Goal: Navigation & Orientation: Find specific page/section

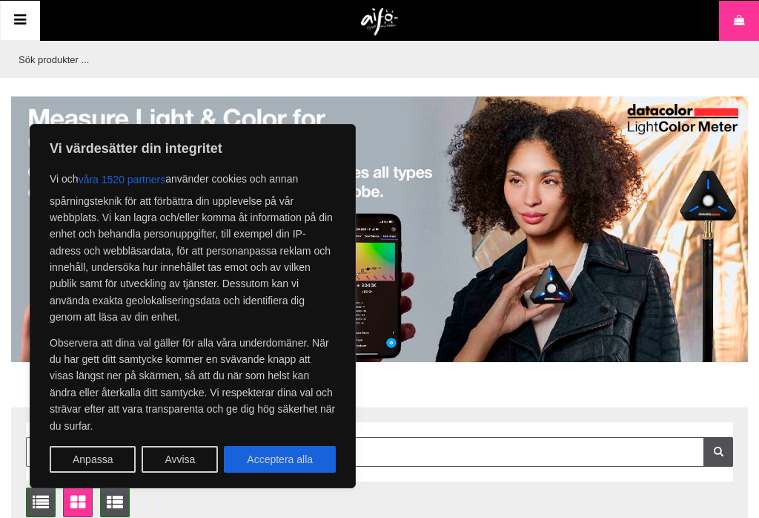
click at [196, 458] on button "Avvisa" at bounding box center [180, 459] width 76 height 27
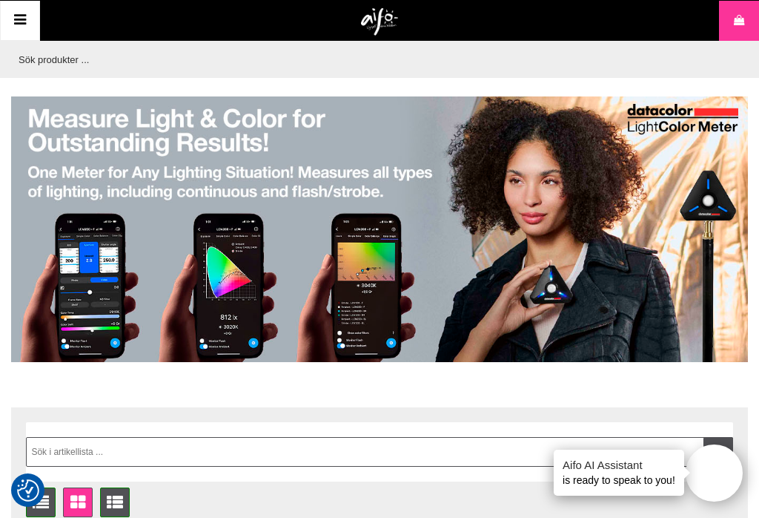
click at [21, 27] on icon at bounding box center [20, 21] width 18 height 22
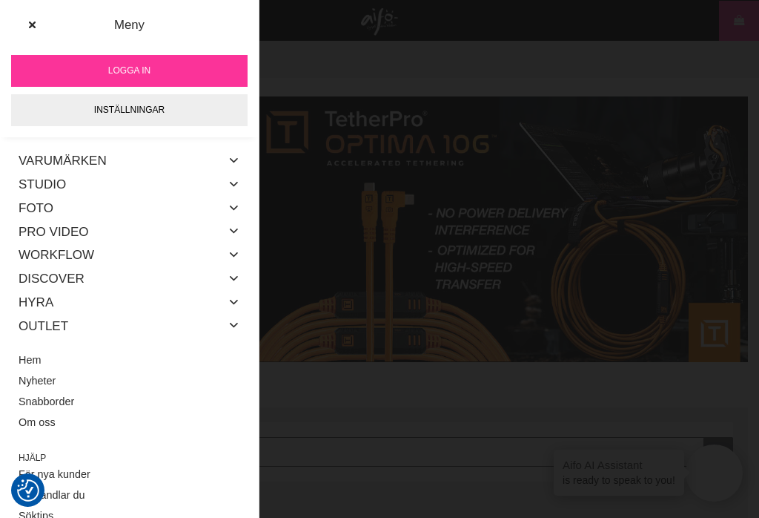
click at [239, 178] on icon at bounding box center [234, 184] width 12 height 19
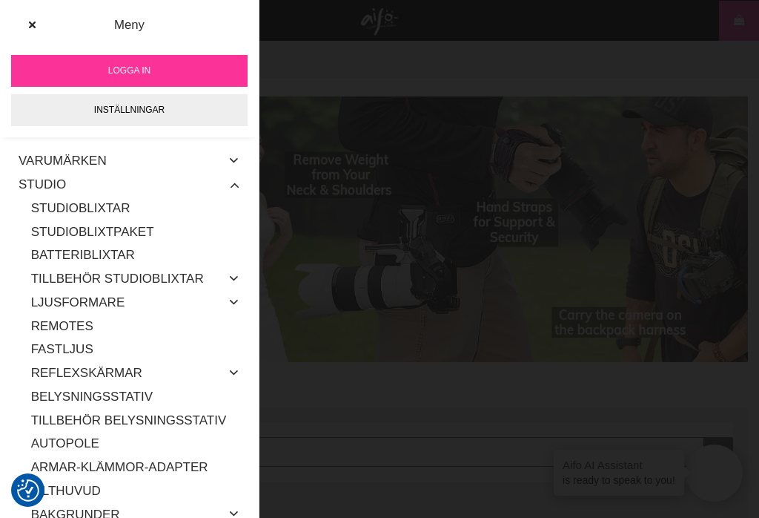
click at [121, 257] on link "Batteriblixtar" at bounding box center [135, 255] width 209 height 24
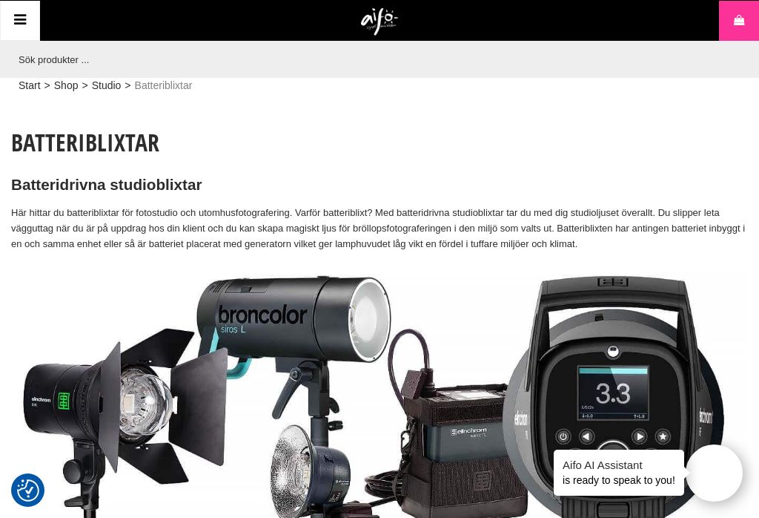
click at [30, 30] on link "Meny" at bounding box center [20, 21] width 40 height 40
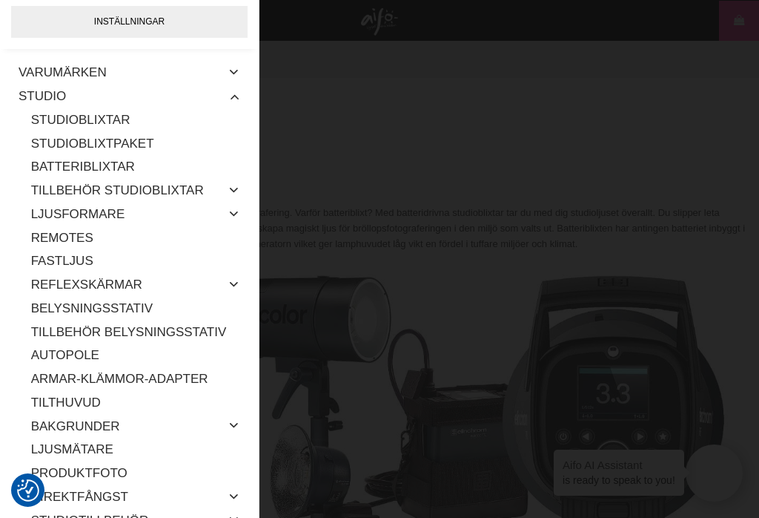
scroll to position [95, 0]
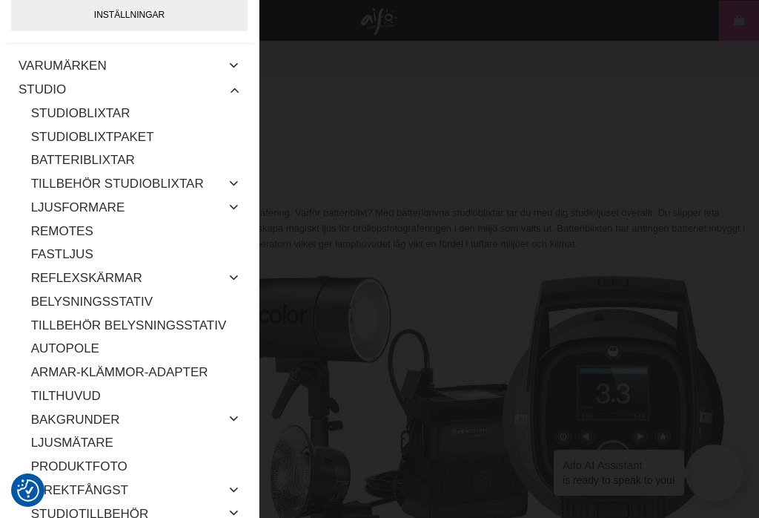
click at [94, 256] on link "Fastljus" at bounding box center [135, 254] width 209 height 24
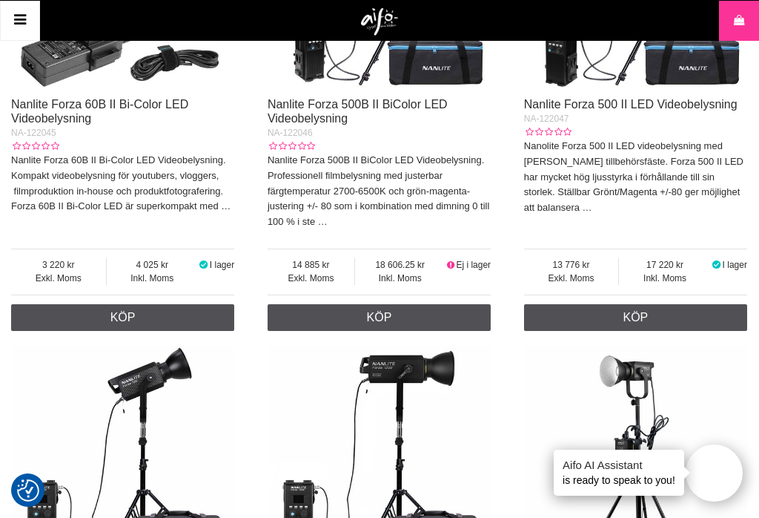
scroll to position [2280, 0]
